Goal: Find specific page/section: Find specific page/section

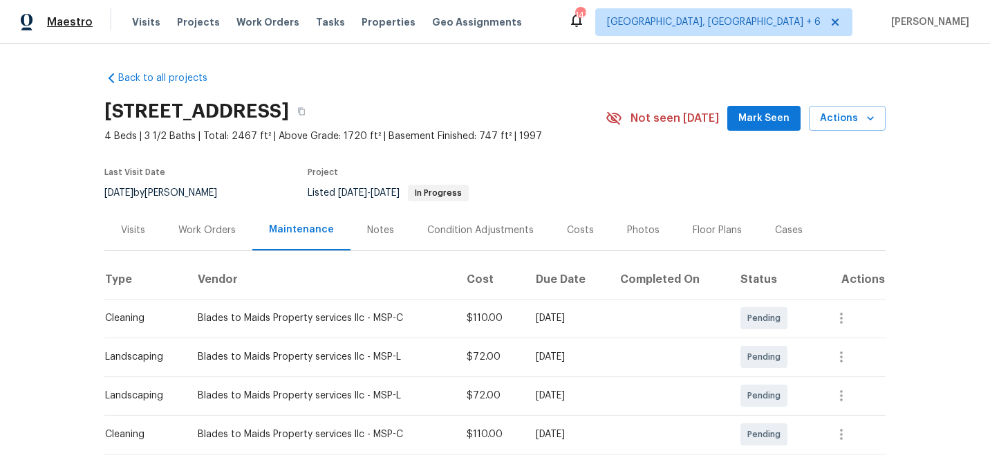
click at [74, 16] on span "Maestro" at bounding box center [70, 22] width 46 height 14
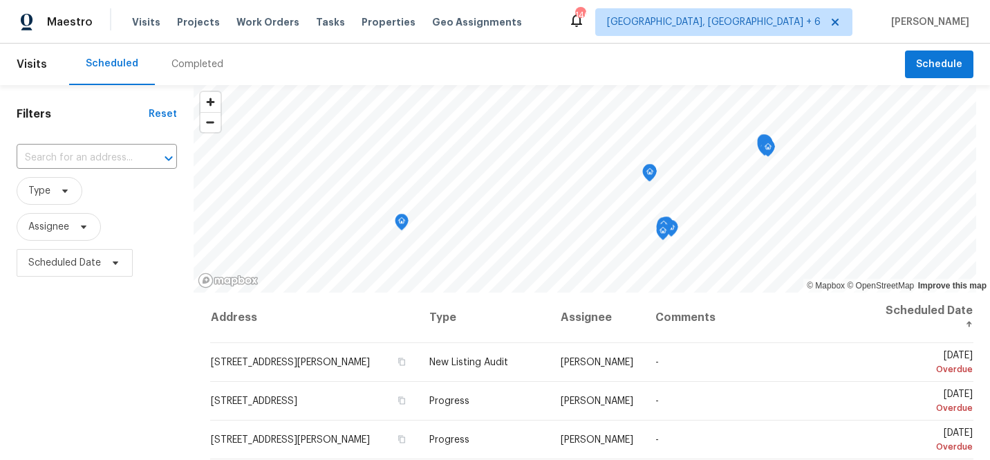
click at [193, 64] on div "Completed" at bounding box center [197, 64] width 52 height 14
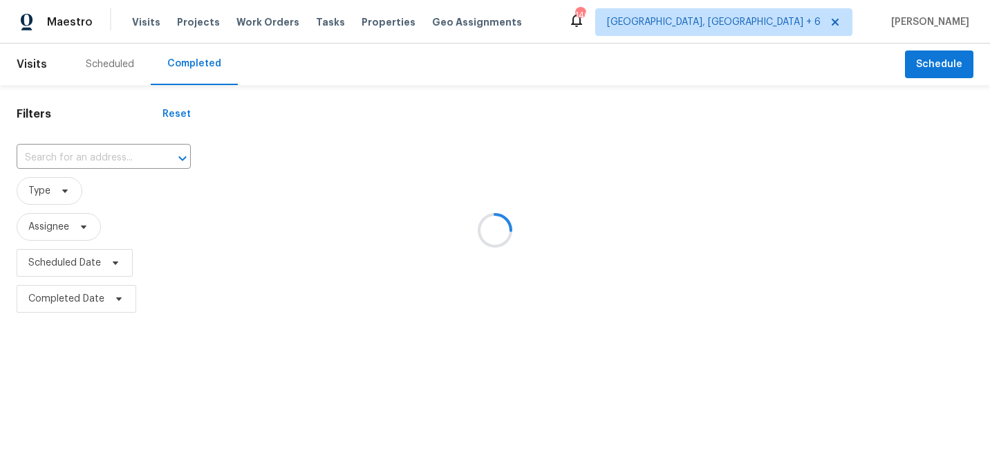
click at [114, 158] on div at bounding box center [495, 230] width 990 height 460
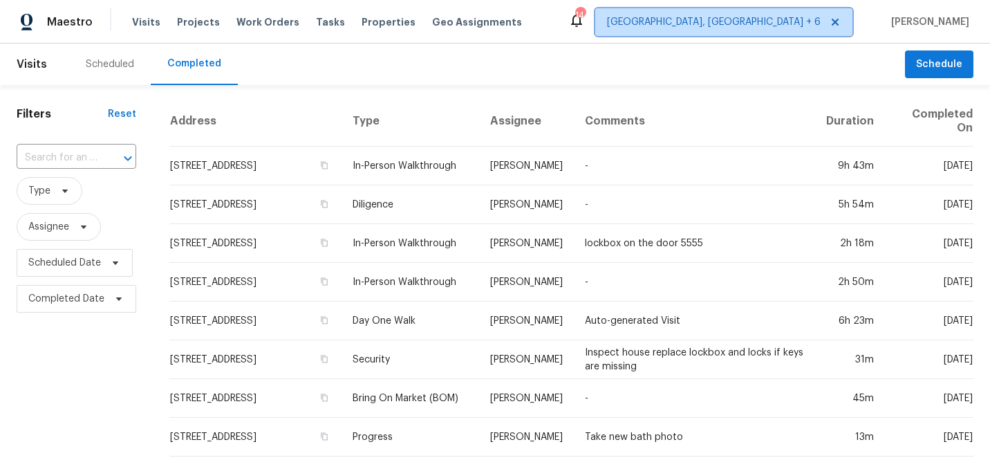
click at [792, 25] on span "[GEOGRAPHIC_DATA], [GEOGRAPHIC_DATA] + 6" at bounding box center [714, 22] width 214 height 14
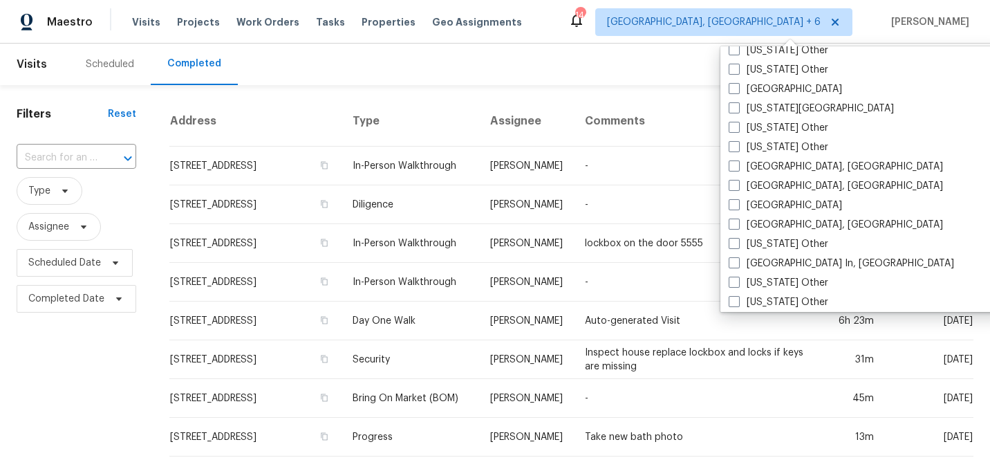
scroll to position [868, 0]
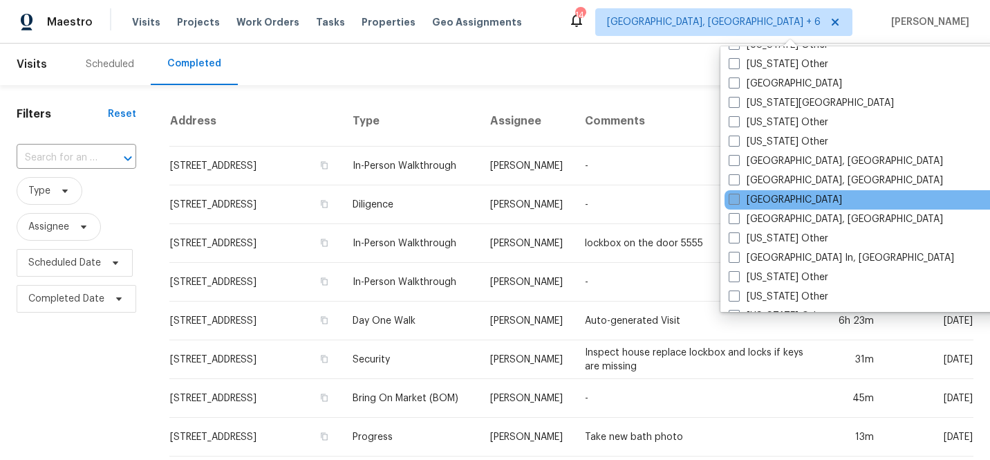
click at [732, 197] on span at bounding box center [733, 199] width 11 height 11
click at [732, 197] on input "[GEOGRAPHIC_DATA]" at bounding box center [732, 197] width 9 height 9
checkbox input "true"
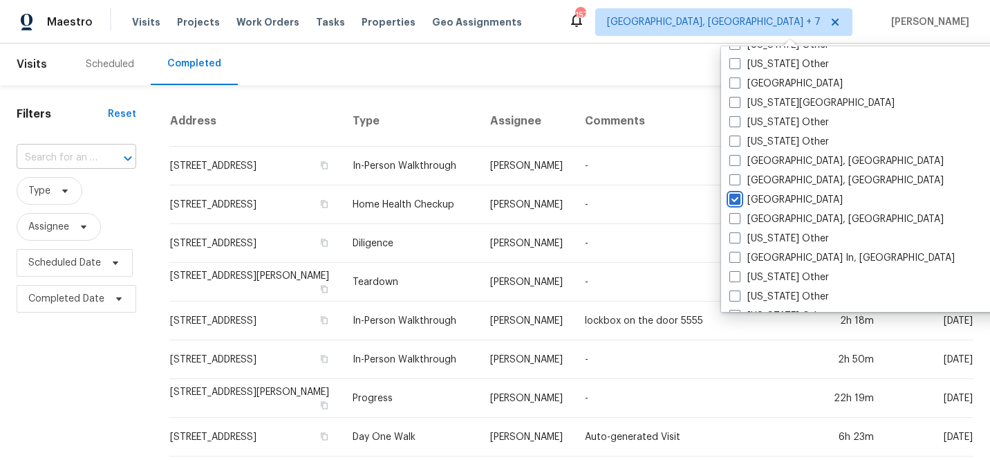
click at [104, 159] on div at bounding box center [118, 158] width 36 height 19
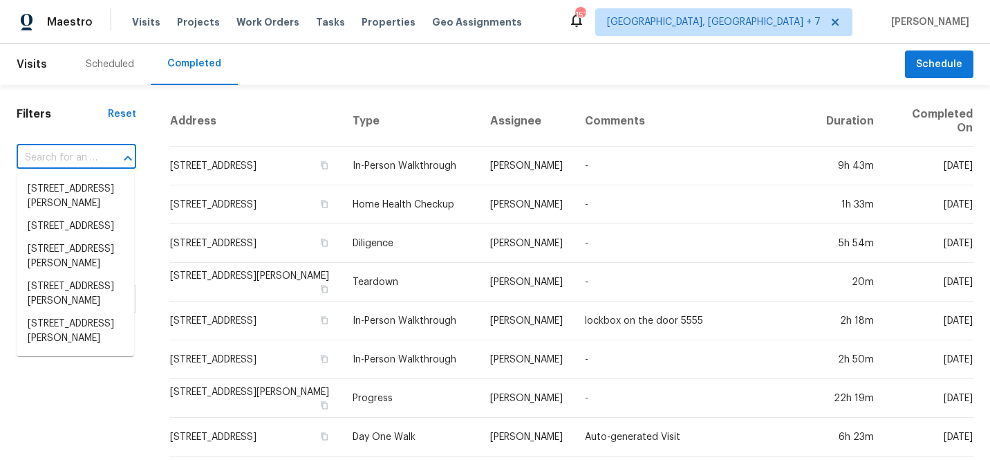
paste input "913 [GEOGRAPHIC_DATA]"
type input "913 [GEOGRAPHIC_DATA]"
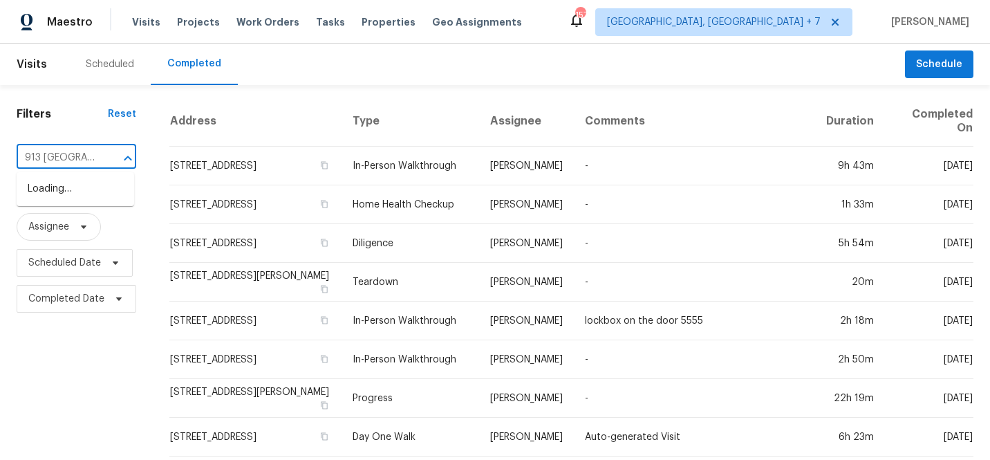
scroll to position [0, 19]
click at [82, 198] on li "[STREET_ADDRESS]" at bounding box center [75, 189] width 117 height 23
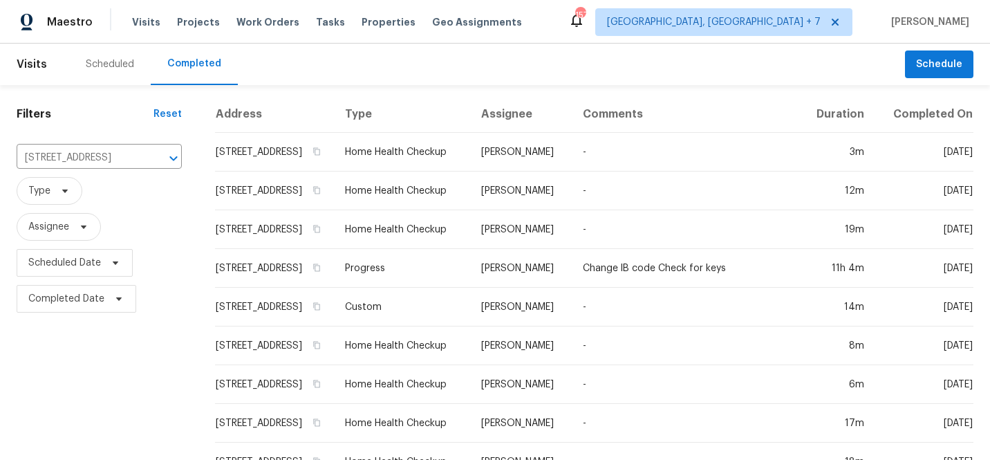
click at [287, 133] on th "Address" at bounding box center [275, 114] width 120 height 37
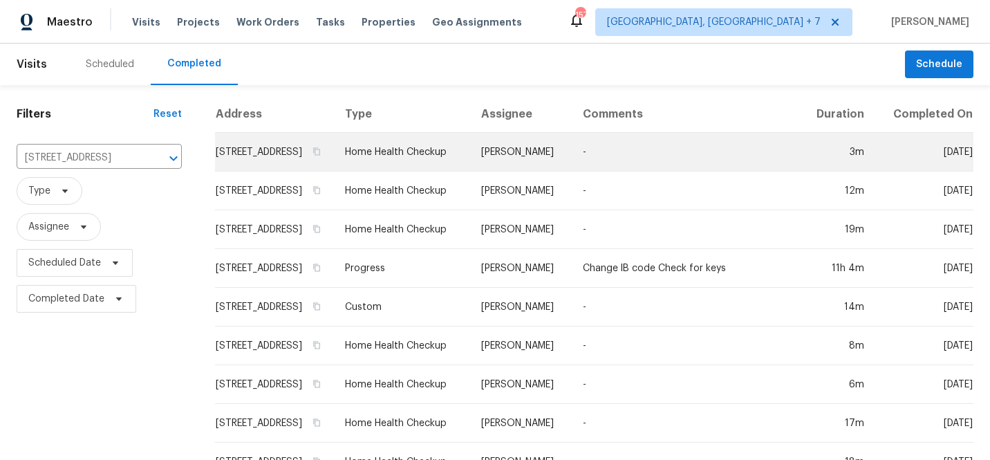
click at [279, 158] on td "[STREET_ADDRESS]" at bounding box center [275, 152] width 120 height 39
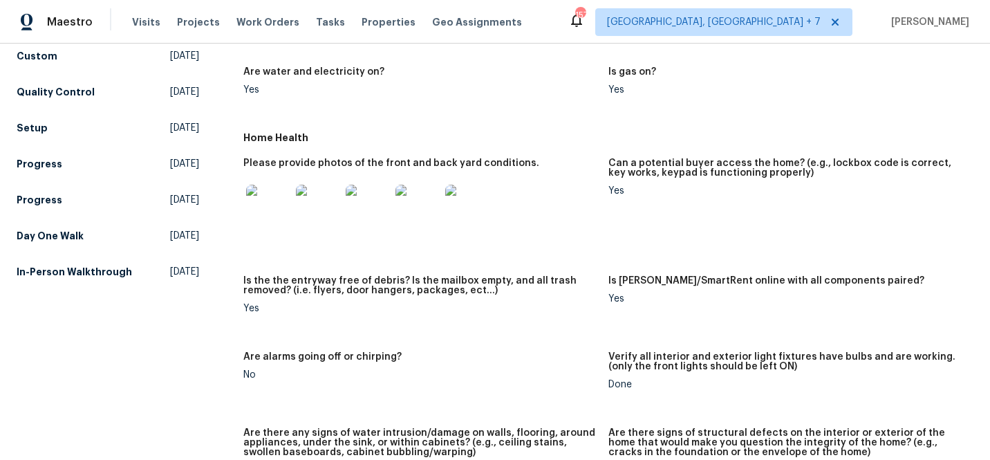
scroll to position [560, 0]
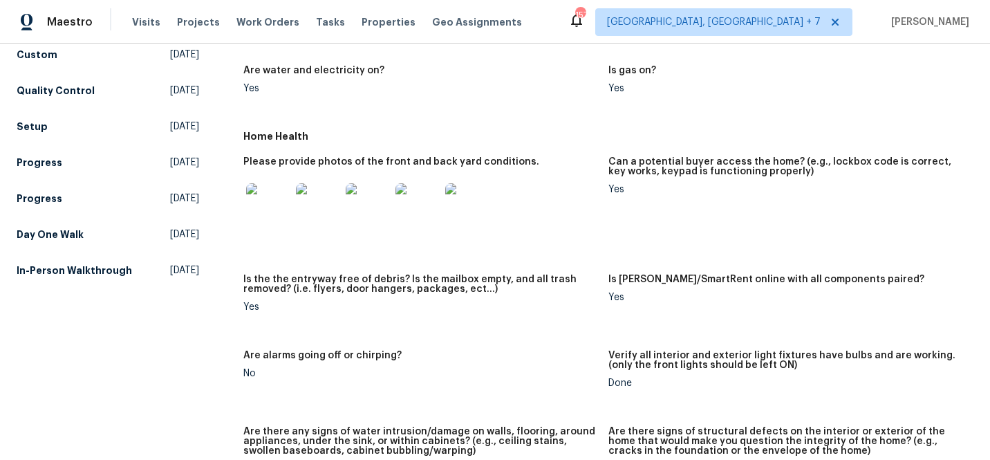
click at [364, 197] on img at bounding box center [368, 205] width 44 height 44
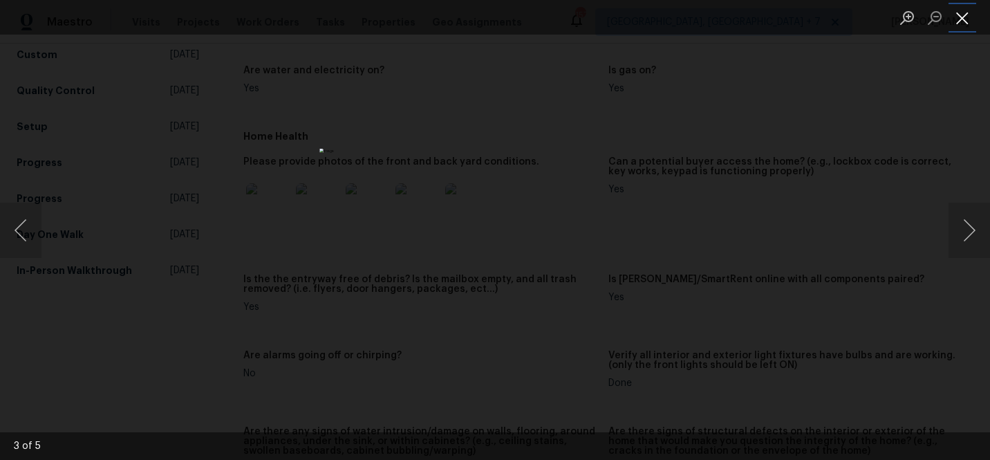
click at [956, 16] on button "Close lightbox" at bounding box center [962, 18] width 28 height 24
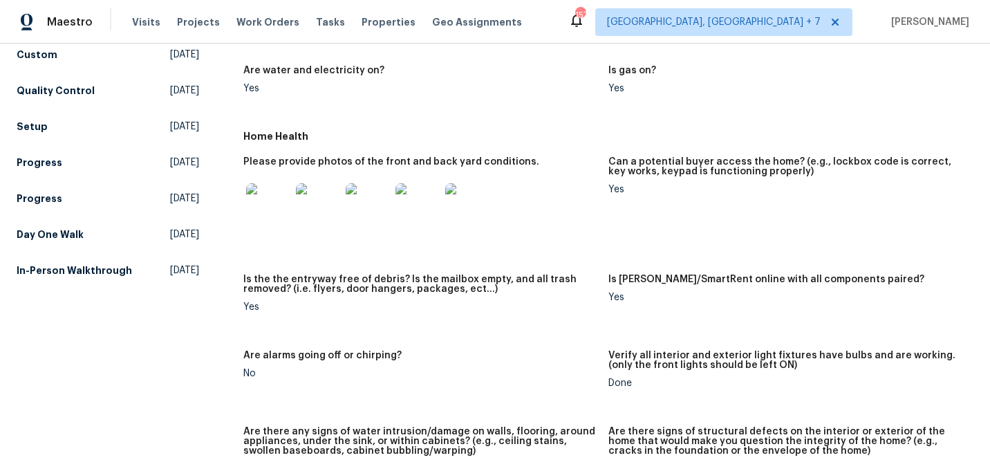
scroll to position [955, 0]
